Goal: Find specific page/section: Find specific page/section

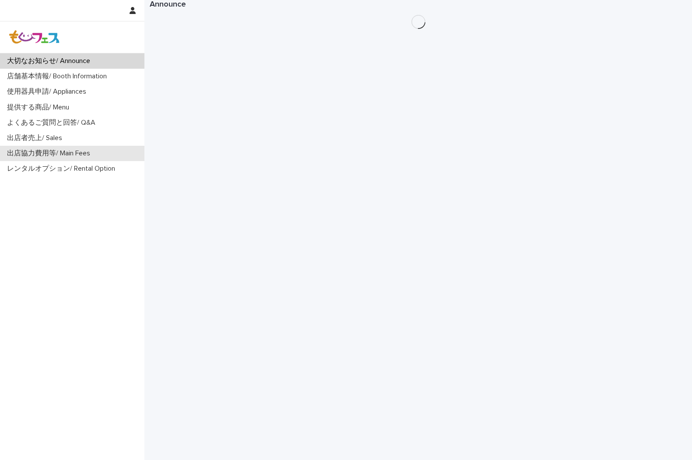
click at [60, 152] on p "出店協力費用等/ Main Fees" at bounding box center [51, 153] width 94 height 8
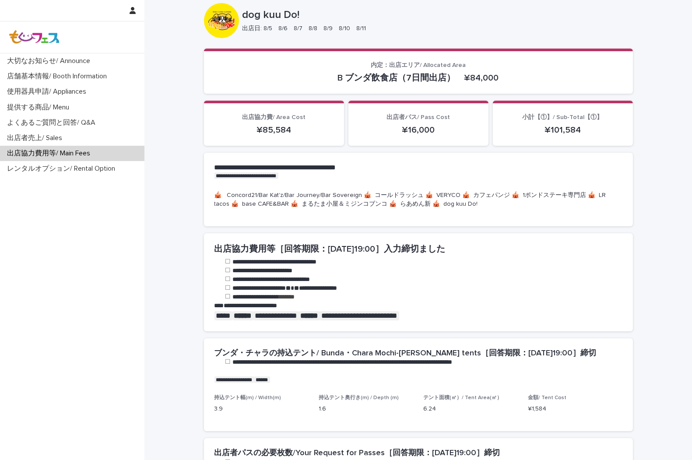
scroll to position [243, 0]
